Goal: Information Seeking & Learning: Learn about a topic

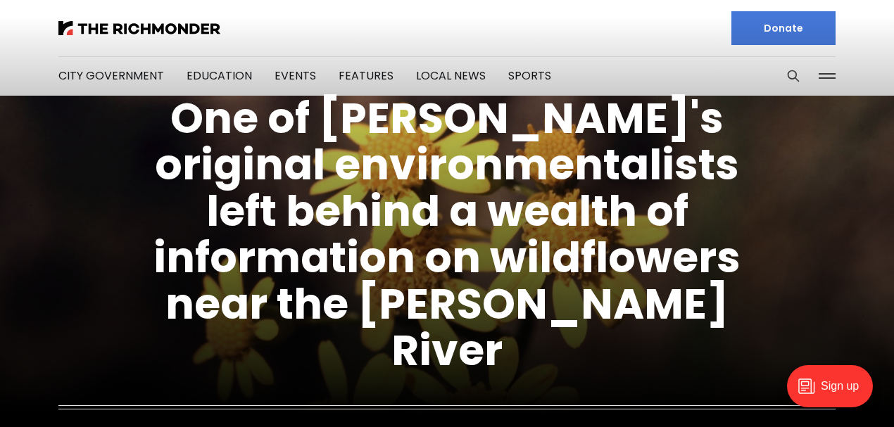
click at [101, 77] on figcaption "One of Richmond's original environmentalists left behind a wealth of informatio…" at bounding box center [447, 269] width 894 height 507
click at [444, 75] on figcaption "One of Richmond's original environmentalists left behind a wealth of informatio…" at bounding box center [447, 269] width 894 height 507
click at [441, 75] on figcaption "One of Richmond's original environmentalists left behind a wealth of informatio…" at bounding box center [447, 269] width 894 height 507
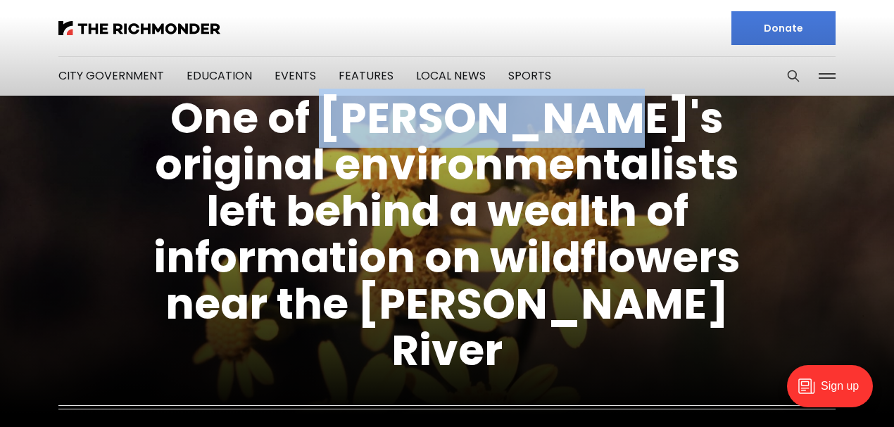
click at [441, 75] on figcaption "One of Richmond's original environmentalists left behind a wealth of informatio…" at bounding box center [447, 269] width 894 height 507
click at [441, 71] on figcaption "One of Richmond's original environmentalists left behind a wealth of informatio…" at bounding box center [447, 269] width 894 height 507
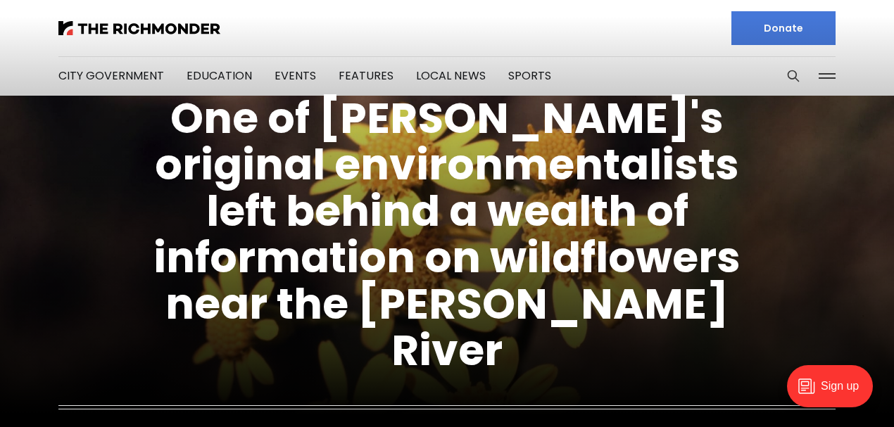
drag, startPoint x: 497, startPoint y: 79, endPoint x: 506, endPoint y: 58, distance: 22.8
click at [497, 76] on figcaption "One of Richmond's original environmentalists left behind a wealth of informatio…" at bounding box center [447, 269] width 894 height 507
click at [510, 62] on li "Sports" at bounding box center [529, 76] width 43 height 76
click at [450, 77] on figcaption "One of Richmond's original environmentalists left behind a wealth of informatio…" at bounding box center [447, 269] width 894 height 507
click at [518, 72] on figcaption "One of Richmond's original environmentalists left behind a wealth of informatio…" at bounding box center [447, 269] width 894 height 507
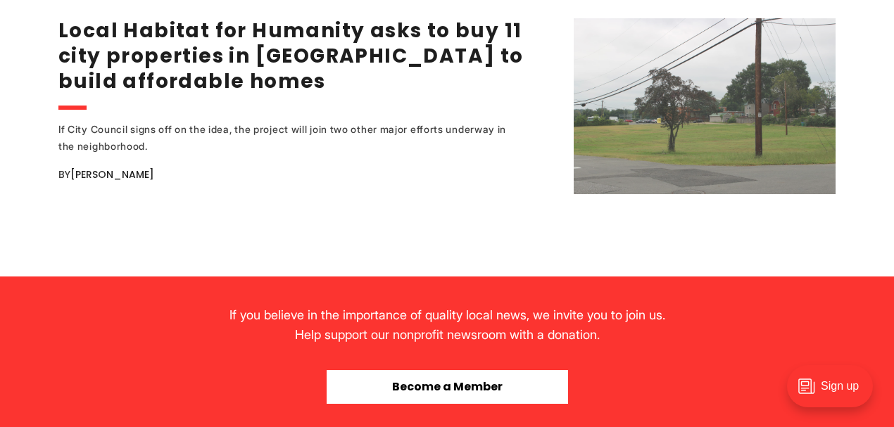
scroll to position [3286, 0]
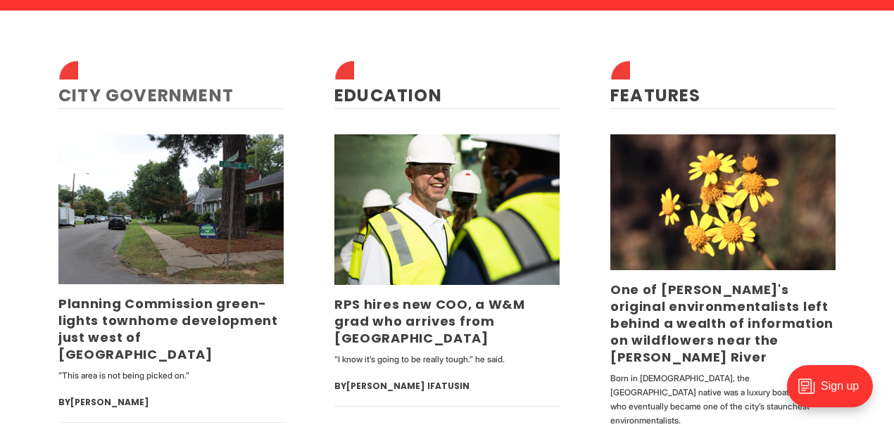
click at [159, 94] on link "City Government" at bounding box center [145, 95] width 175 height 23
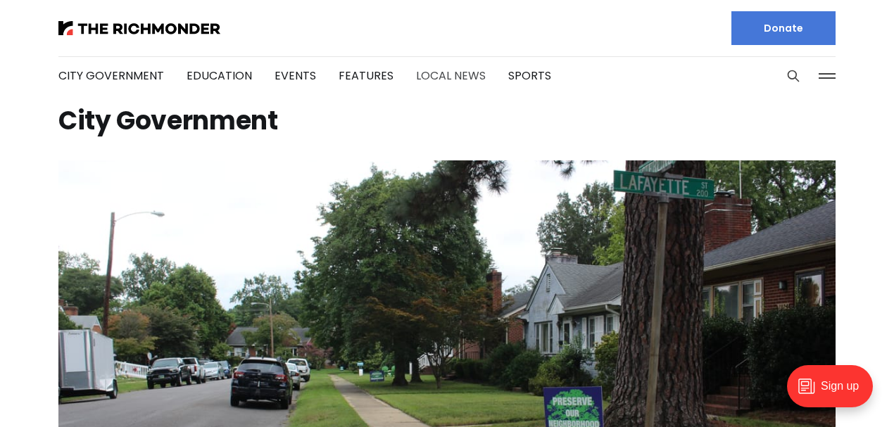
click at [448, 75] on link "Local News" at bounding box center [451, 76] width 70 height 16
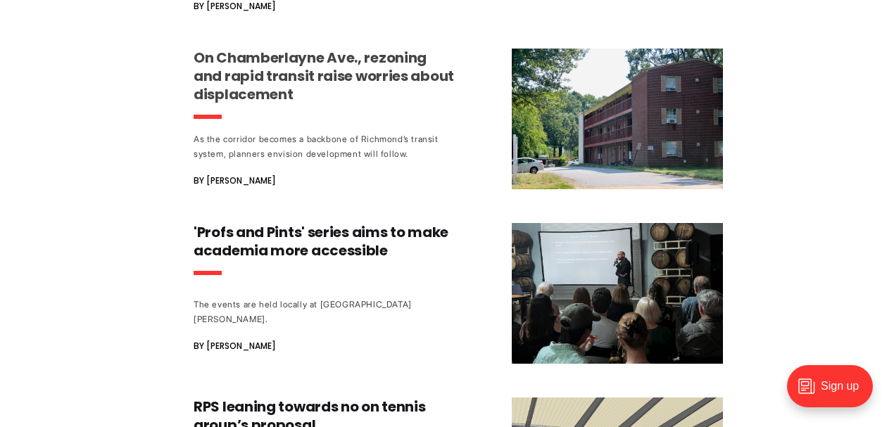
scroll to position [1361, 0]
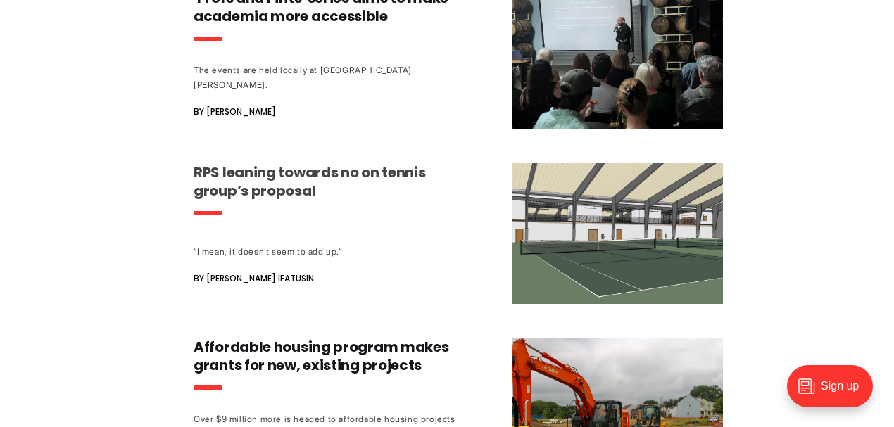
click at [382, 163] on h3 "RPS leaning towards no on tennis group’s proposal" at bounding box center [325, 181] width 262 height 37
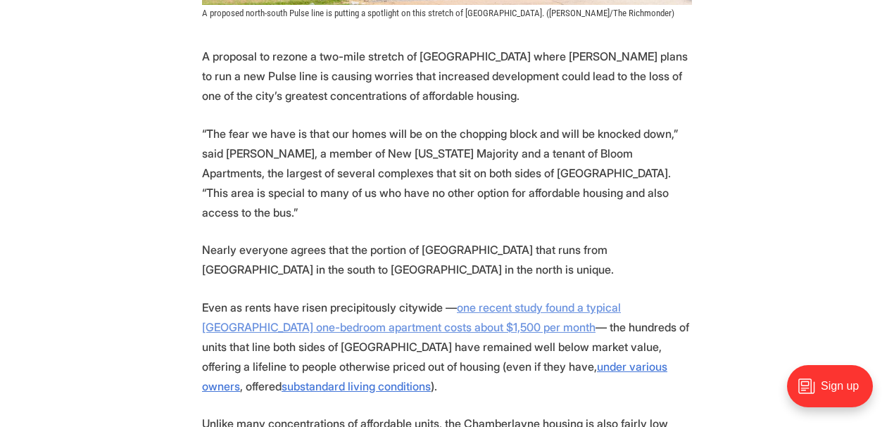
scroll to position [751, 0]
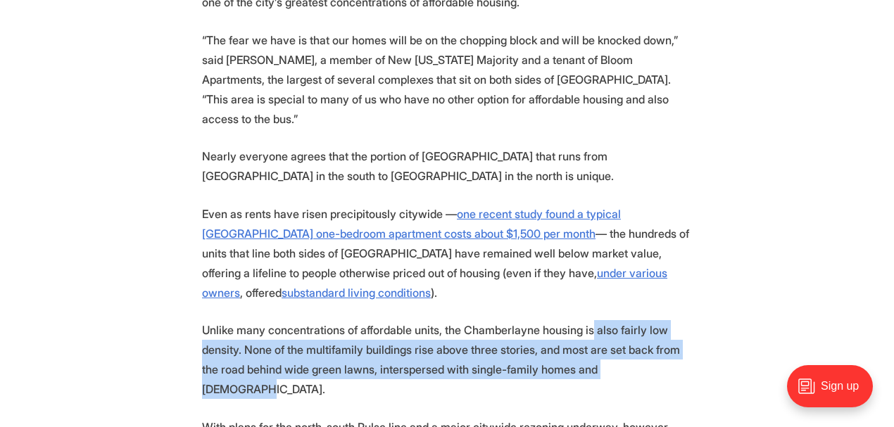
drag, startPoint x: 586, startPoint y: 311, endPoint x: 701, endPoint y: 348, distance: 121.2
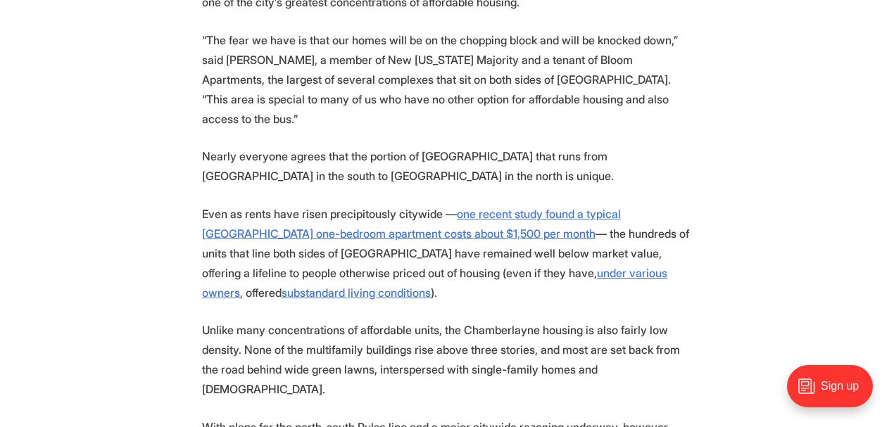
click at [397, 320] on p "Unlike many concentrations of affordable units, the Chamberlayne housing is als…" at bounding box center [447, 359] width 490 height 79
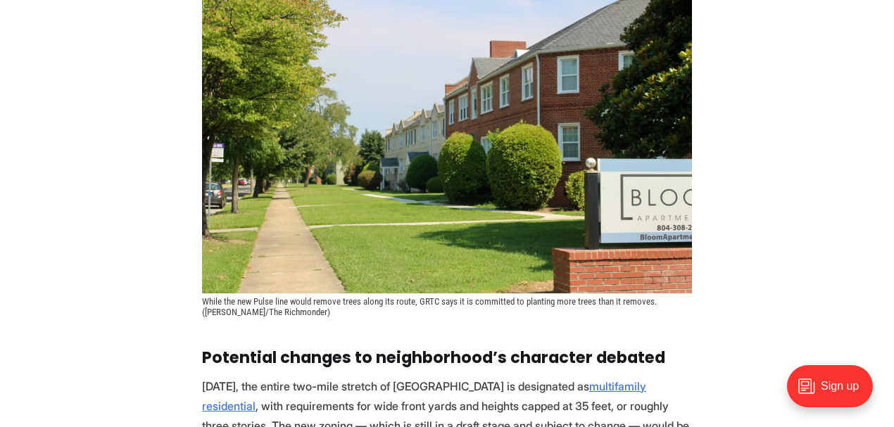
scroll to position [2300, 0]
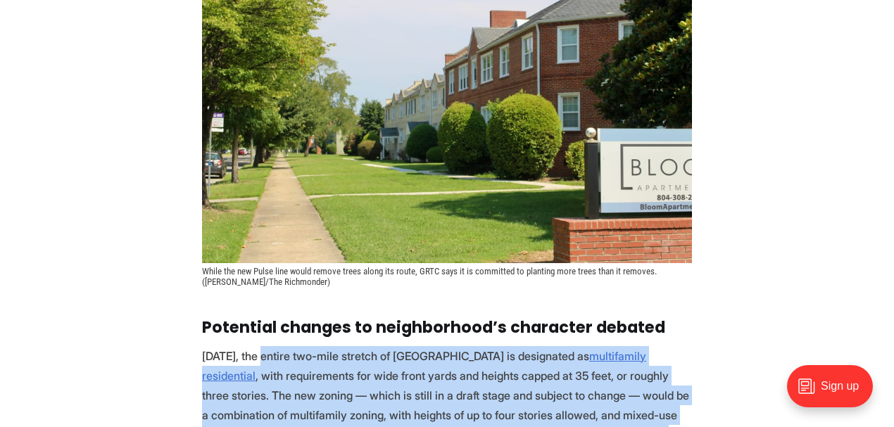
drag, startPoint x: 268, startPoint y: 303, endPoint x: 373, endPoint y: 401, distance: 143.0
click at [373, 401] on p "Today, the entire two-mile stretch of Chamberlayne is designated as multifamily…" at bounding box center [447, 405] width 490 height 118
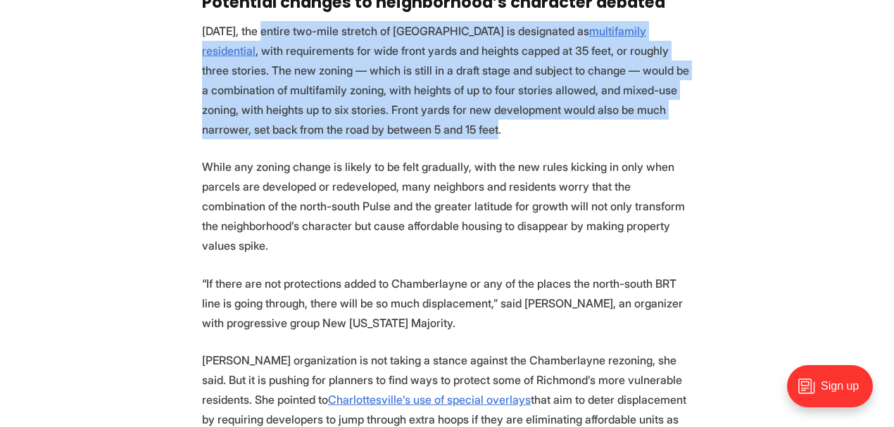
scroll to position [2629, 0]
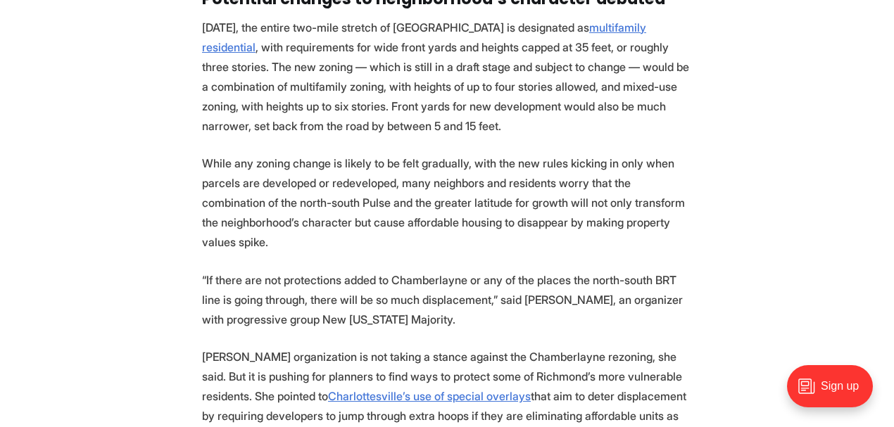
click at [322, 283] on section "A proposal to rezone a two-mile stretch of Chamberlayne Avenue where Richmond p…" at bounding box center [447, 32] width 894 height 3915
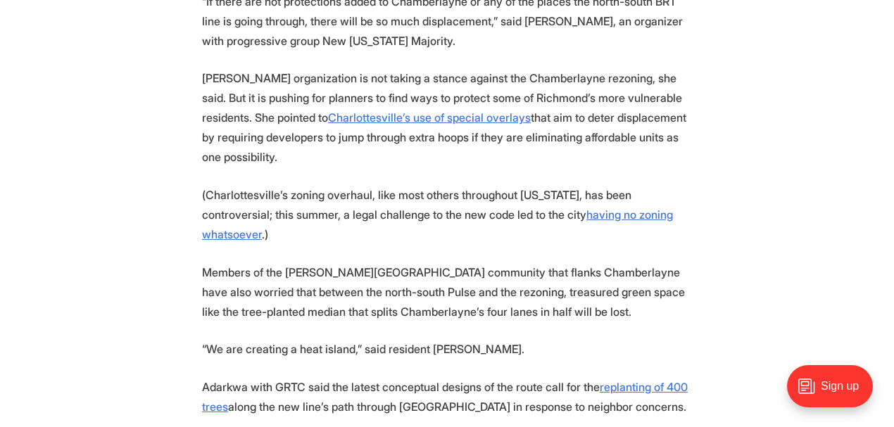
scroll to position [2910, 0]
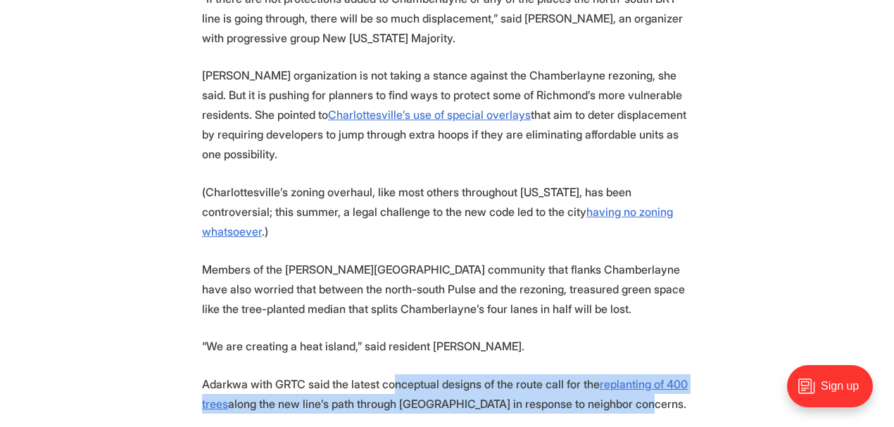
drag, startPoint x: 394, startPoint y: 284, endPoint x: 676, endPoint y: 314, distance: 283.9
click at [676, 375] on p "Adarkwa with GRTC said the latest conceptual designs of the route call for the …" at bounding box center [447, 394] width 490 height 39
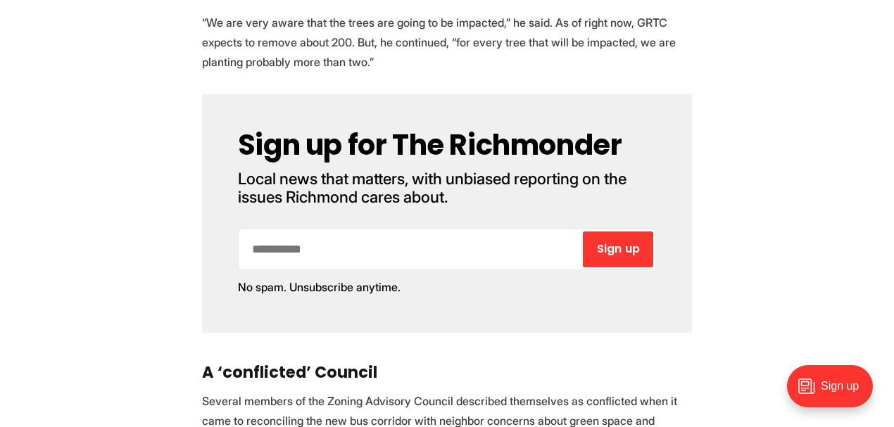
scroll to position [3333, 0]
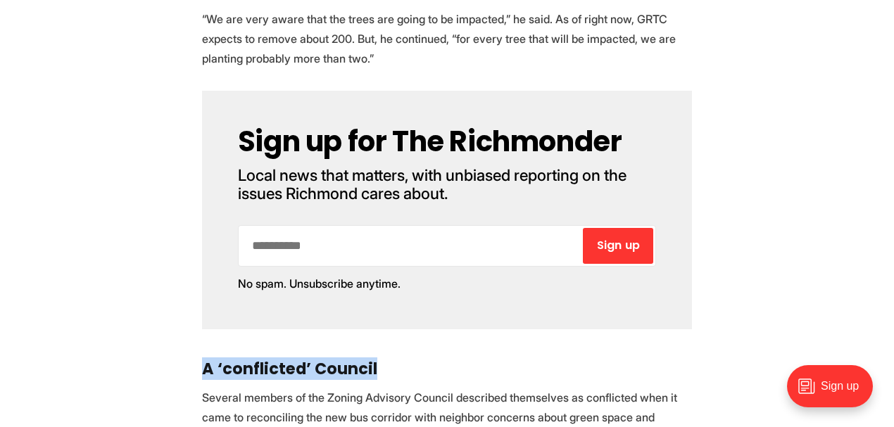
drag, startPoint x: 206, startPoint y: 275, endPoint x: 390, endPoint y: 268, distance: 183.9
click at [390, 361] on h3 "A ‘conflicted’ Council" at bounding box center [447, 370] width 490 height 18
click at [313, 388] on p "Several members of the Zoning Advisory Council described themselves as conflict…" at bounding box center [447, 417] width 490 height 59
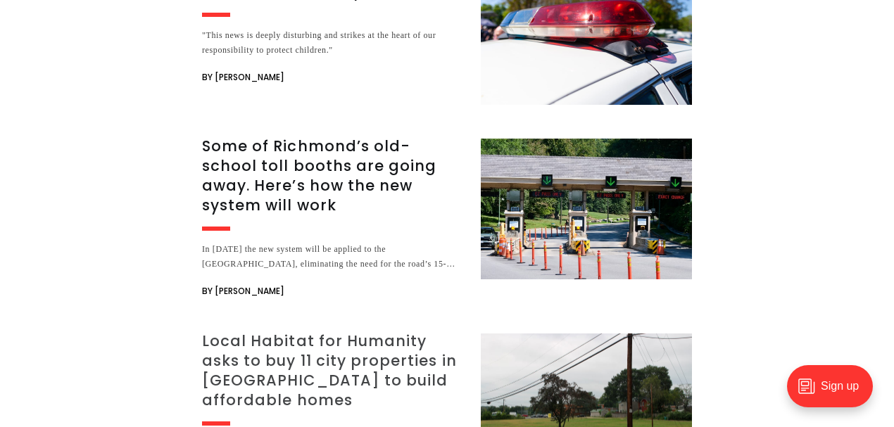
scroll to position [5070, 0]
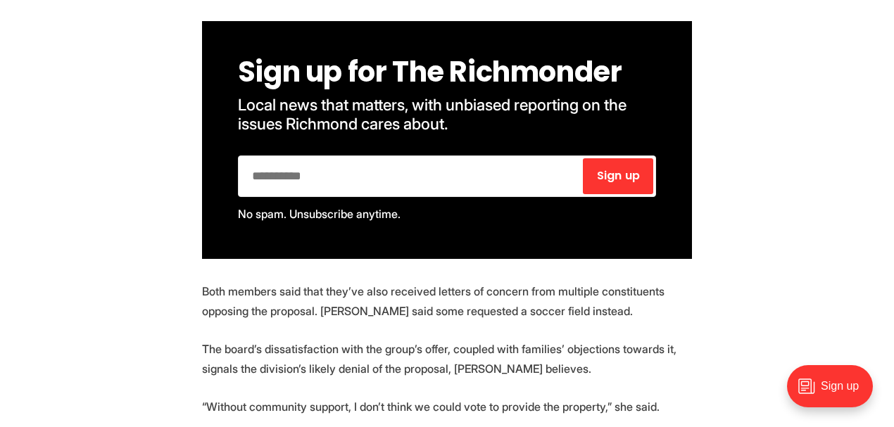
scroll to position [1643, 0]
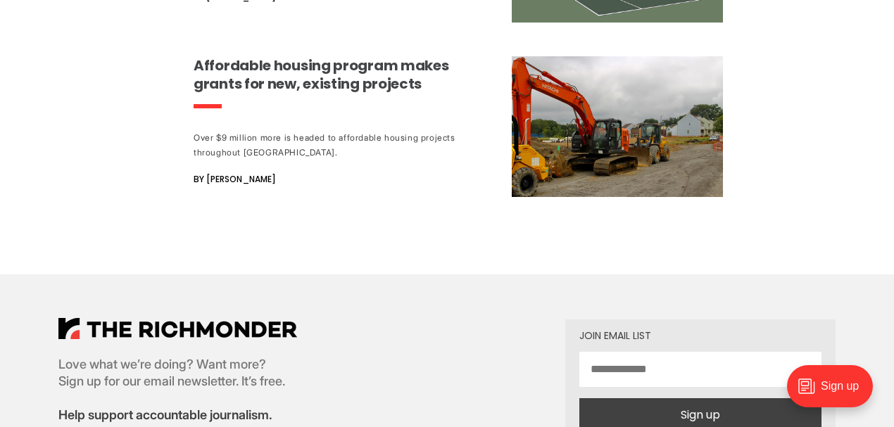
scroll to position [1596, 0]
